Goal: Information Seeking & Learning: Learn about a topic

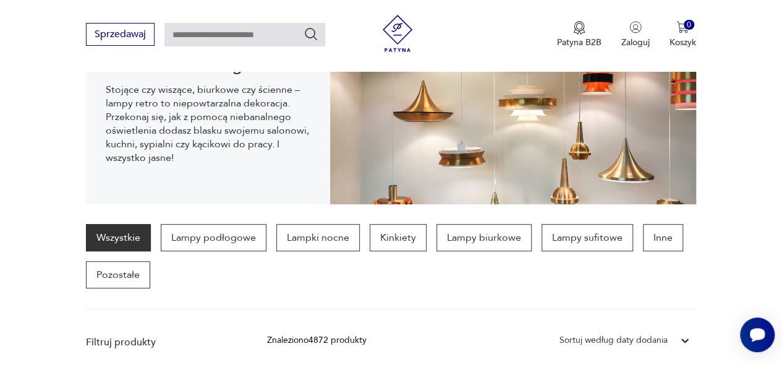
scroll to position [204, 0]
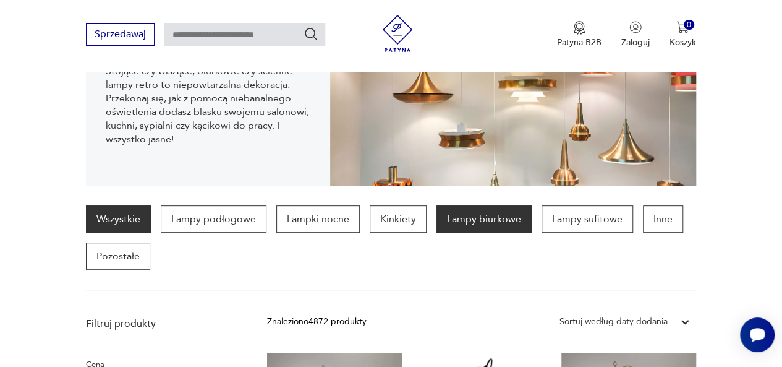
click at [482, 218] on p "Lampy biurkowe" at bounding box center [483, 218] width 95 height 27
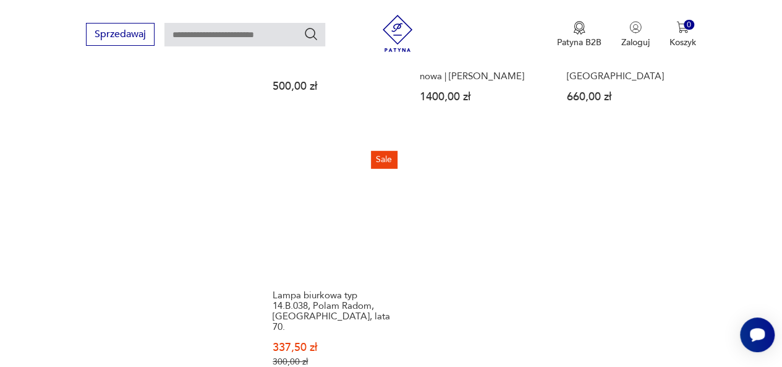
scroll to position [1749, 0]
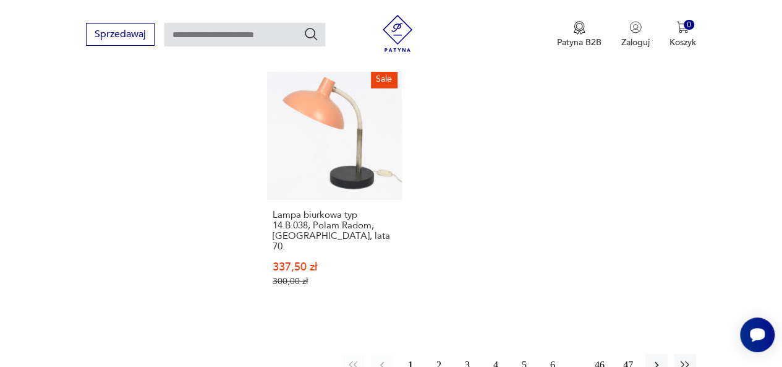
click at [438, 354] on button "2" at bounding box center [439, 365] width 22 height 22
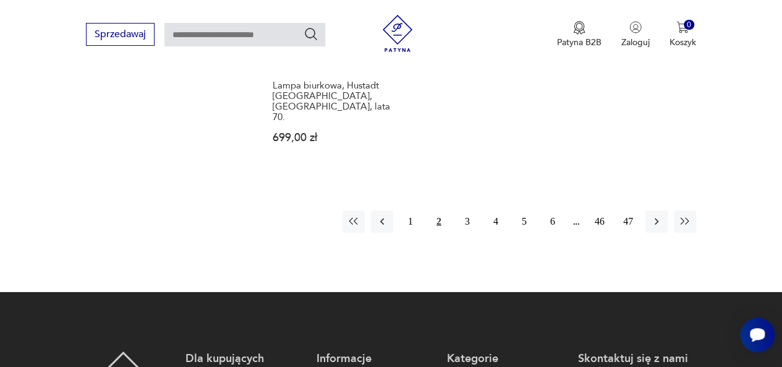
scroll to position [1873, 0]
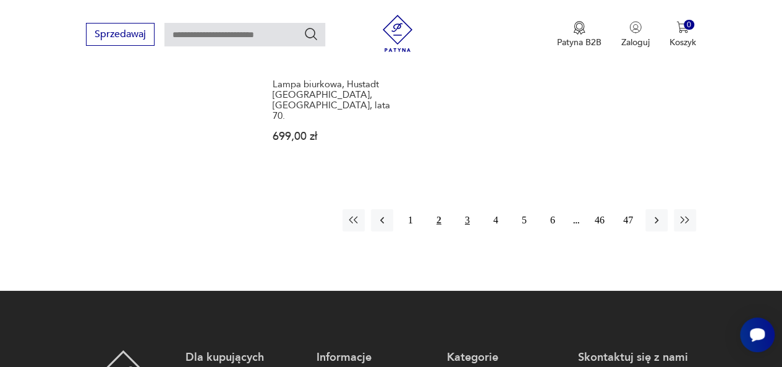
click at [462, 209] on button "3" at bounding box center [467, 220] width 22 height 22
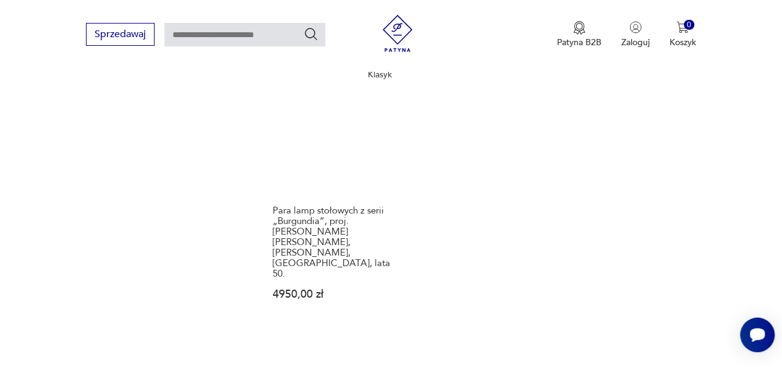
scroll to position [1811, 0]
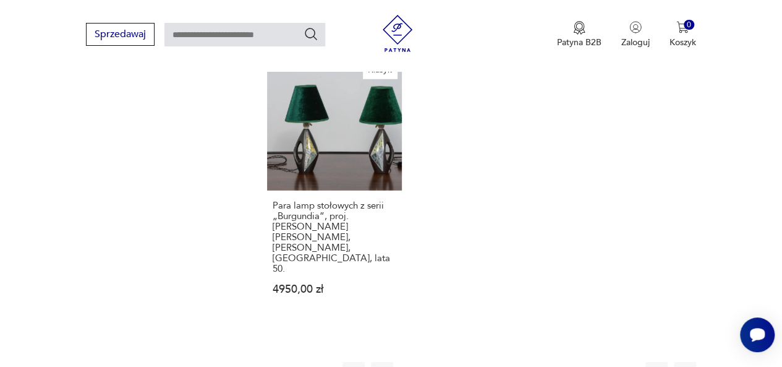
click at [495, 362] on button "4" at bounding box center [496, 373] width 22 height 22
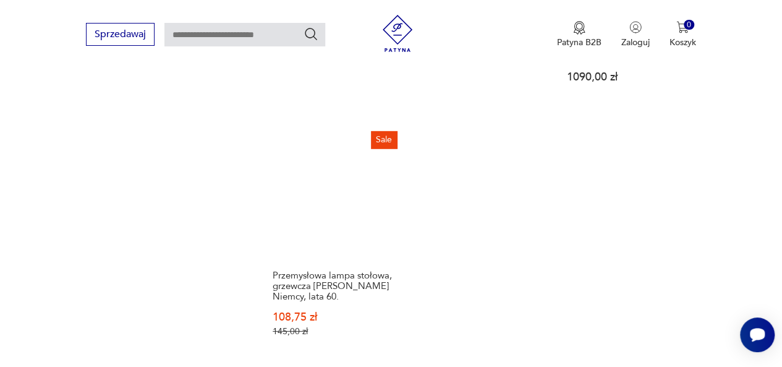
scroll to position [1811, 0]
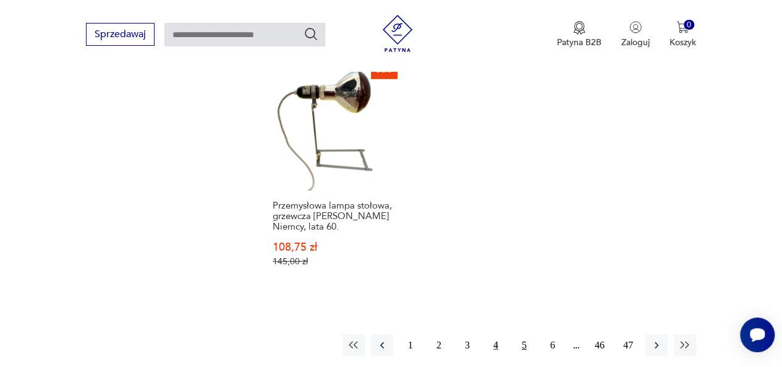
click at [524, 334] on button "5" at bounding box center [524, 345] width 22 height 22
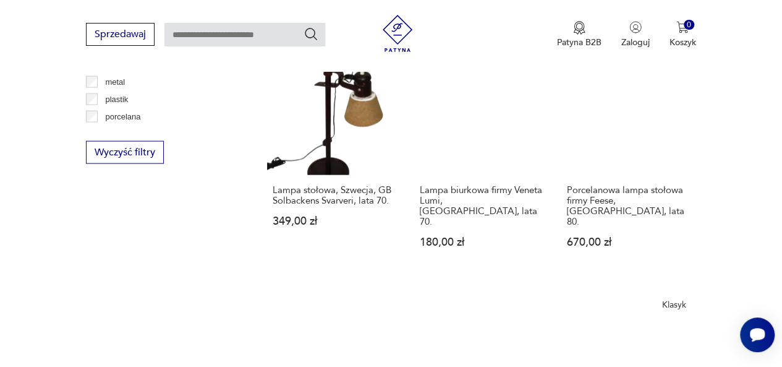
scroll to position [1317, 0]
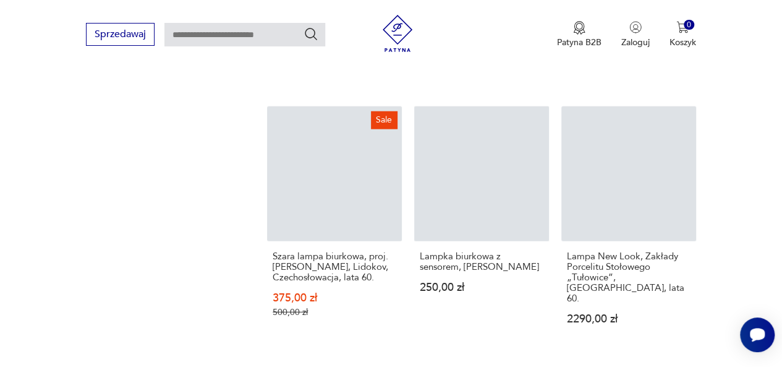
scroll to position [1811, 0]
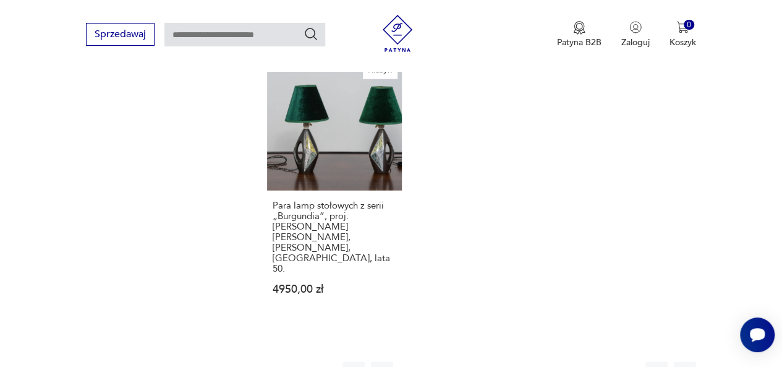
click at [408, 362] on button "1" at bounding box center [410, 373] width 22 height 22
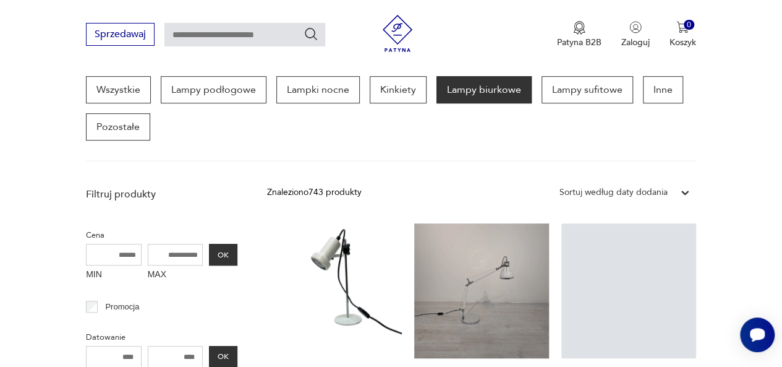
scroll to position [328, 0]
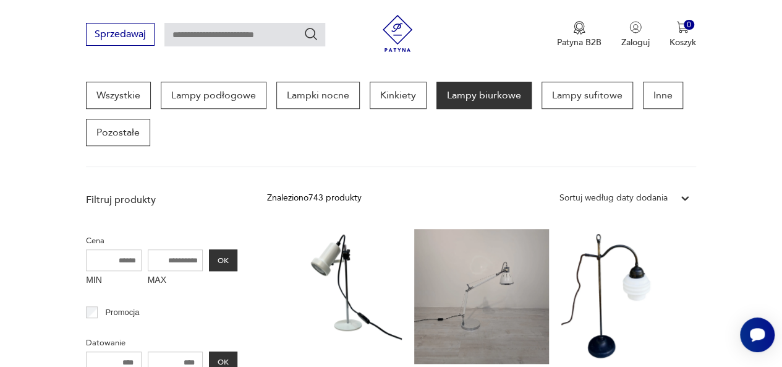
scroll to position [1811, 0]
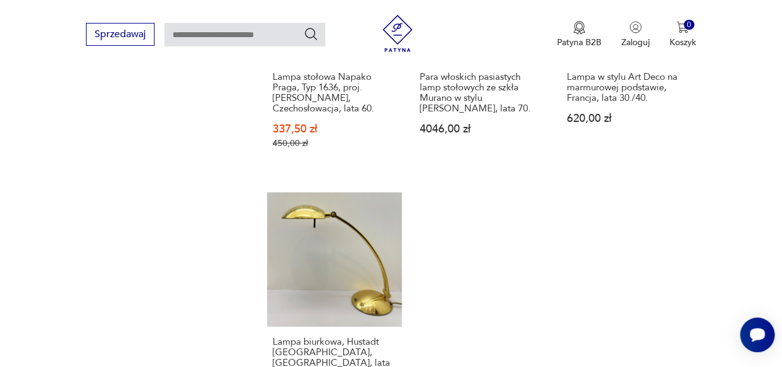
scroll to position [1502, 0]
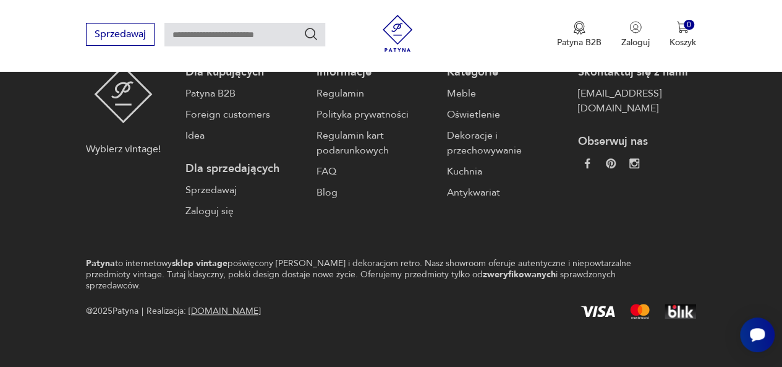
scroll to position [1502, 0]
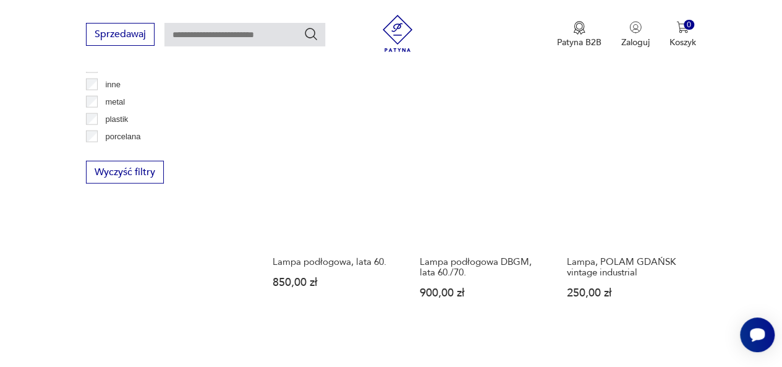
scroll to position [1238, 0]
